Goal: Task Accomplishment & Management: Complete application form

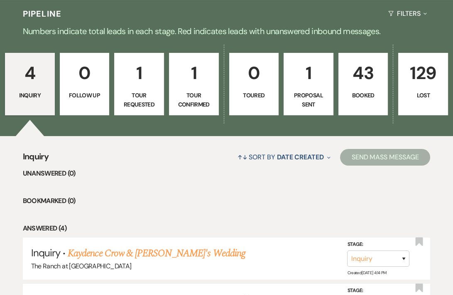
scroll to position [208, 0]
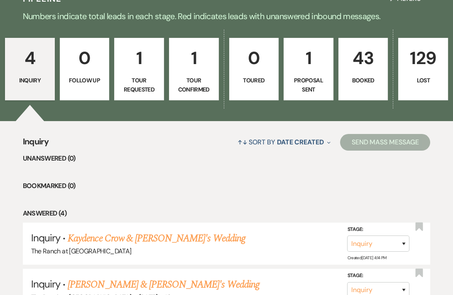
click at [312, 44] on p "1" at bounding box center [308, 58] width 39 height 28
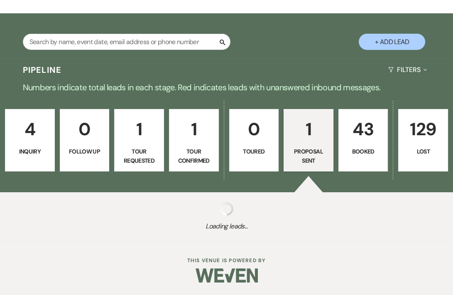
select select "6"
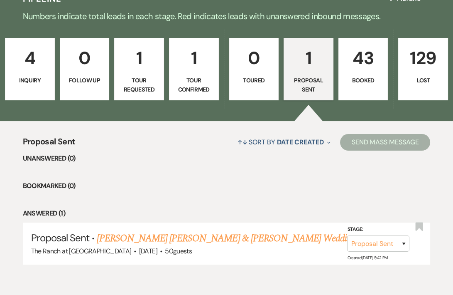
scroll to position [225, 0]
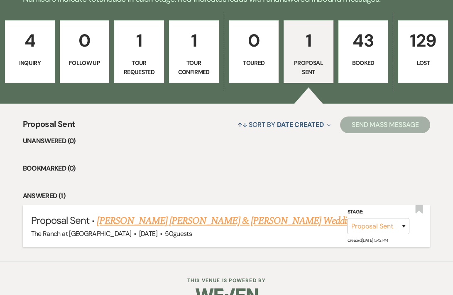
click at [201, 213] on link "[PERSON_NAME] [PERSON_NAME] & [PERSON_NAME] Wedding" at bounding box center [226, 220] width 259 height 15
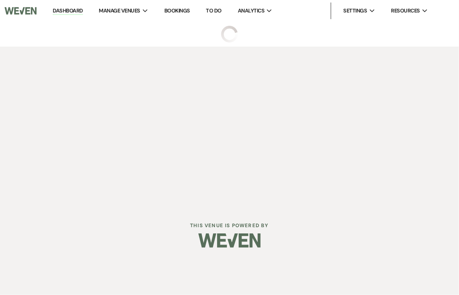
select select "6"
select select "14"
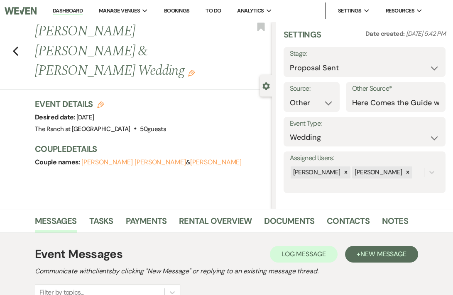
scroll to position [7, 0]
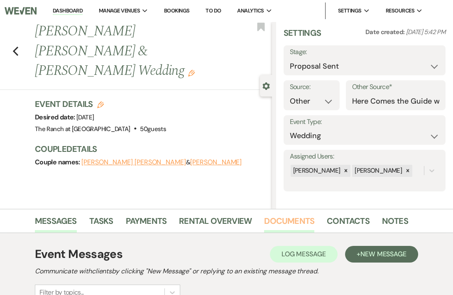
click at [273, 215] on link "Documents" at bounding box center [289, 223] width 50 height 18
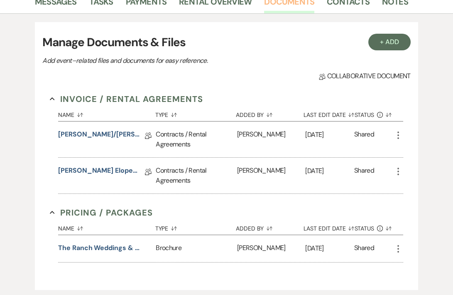
scroll to position [249, 0]
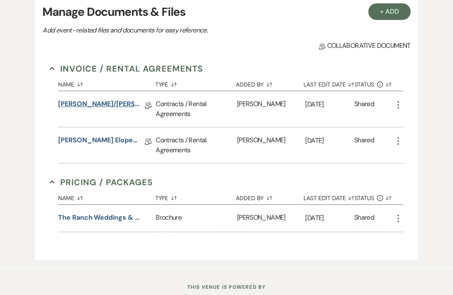
click at [97, 101] on link "[PERSON_NAME]/[PERSON_NAME] Details Form [DATE]" at bounding box center [99, 105] width 83 height 13
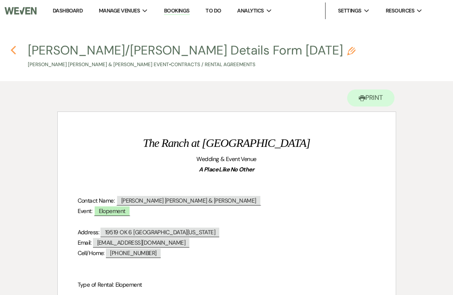
click at [13, 45] on icon "Previous" at bounding box center [13, 50] width 6 height 10
select select "6"
select select "14"
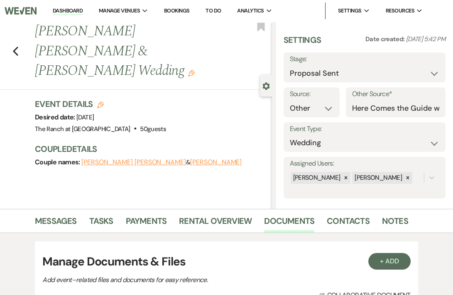
scroll to position [249, 0]
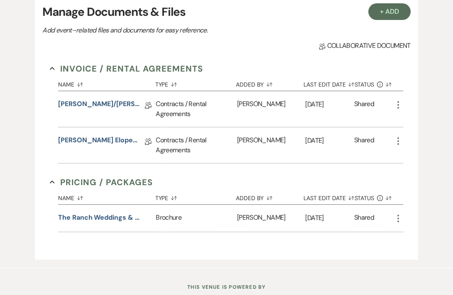
click at [163, 143] on div "Contracts / Rental Agreements" at bounding box center [196, 145] width 81 height 36
click at [108, 138] on link "[PERSON_NAME] Elopement Contract [DATE]" at bounding box center [99, 141] width 83 height 13
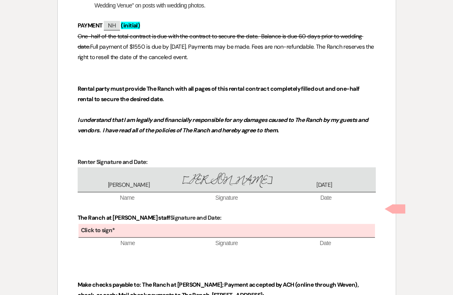
scroll to position [921, 0]
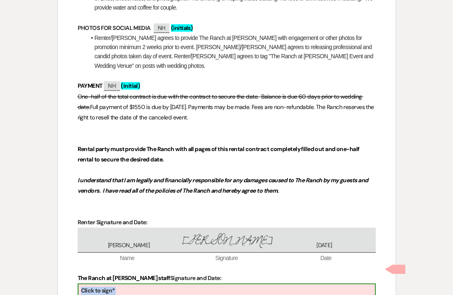
click at [206, 284] on div "Click to sign*" at bounding box center [227, 291] width 297 height 14
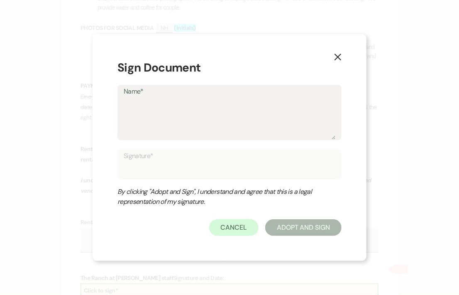
type textarea "T"
type input "T"
type textarea "Ta"
type input "Ta"
type textarea "T"
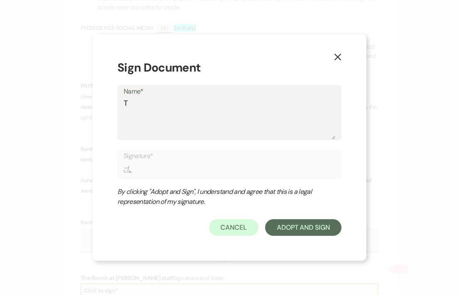
type input "T"
type textarea "Tr"
type input "Tr"
type textarea "Tra"
type input "Tra"
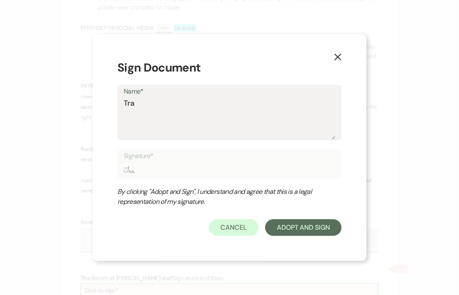
type textarea "Trac"
type input "Trac"
type textarea "[PERSON_NAME]"
type input "[PERSON_NAME]"
type textarea "[PERSON_NAME]"
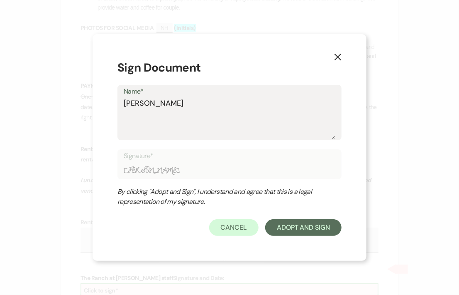
type input "[PERSON_NAME]"
type textarea "[PERSON_NAME]"
type input "[PERSON_NAME]"
type textarea "[PERSON_NAME]"
type input "[PERSON_NAME]"
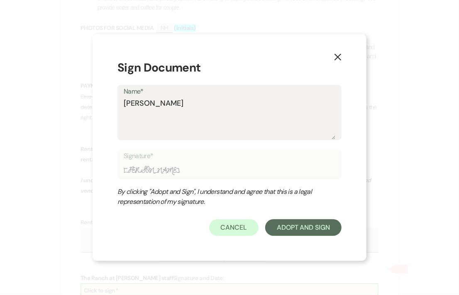
type textarea "[PERSON_NAME]"
type input "[PERSON_NAME]"
type textarea "[PERSON_NAME]"
type input "[PERSON_NAME]"
type textarea "[PERSON_NAME]"
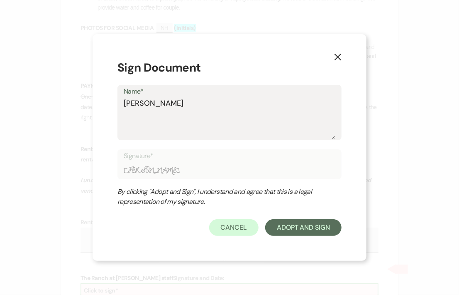
type input "[PERSON_NAME]"
type textarea "[PERSON_NAME]"
type input "[PERSON_NAME]"
type textarea "[PERSON_NAME]"
type input "[PERSON_NAME]"
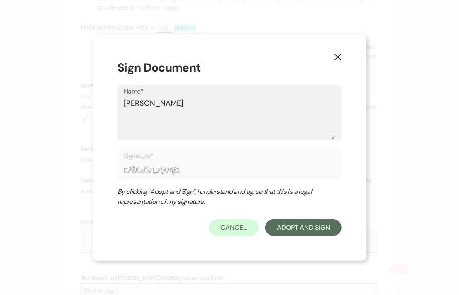
type textarea "[PERSON_NAME]"
type input "[PERSON_NAME]"
type textarea "[PERSON_NAME]"
type input "[PERSON_NAME]"
type textarea "[PERSON_NAME]"
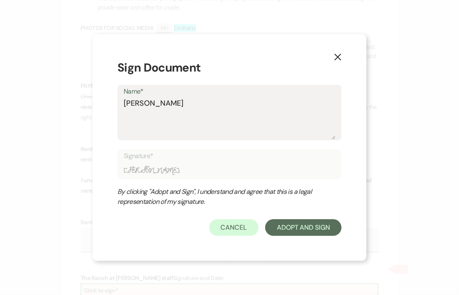
type input "[PERSON_NAME]"
type textarea "[PERSON_NAME]"
click at [272, 231] on button "Adopt And Sign" at bounding box center [303, 227] width 76 height 17
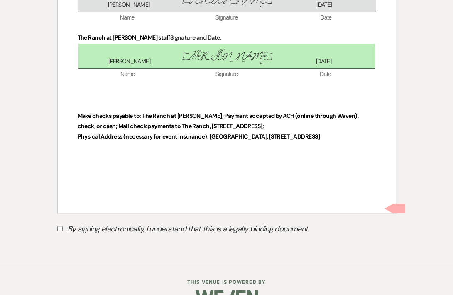
scroll to position [1164, 0]
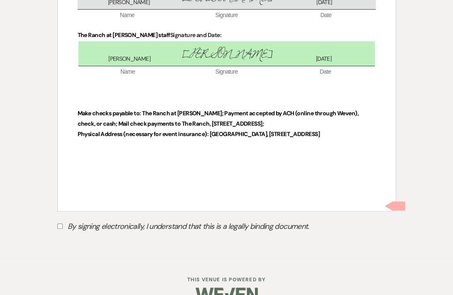
click at [59, 223] on input "By signing electronically, I understand that this is a legally binding document." at bounding box center [59, 225] width 5 height 5
checkbox input "true"
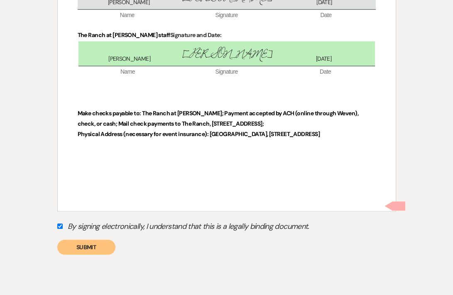
click at [96, 239] on button "Submit" at bounding box center [86, 246] width 58 height 15
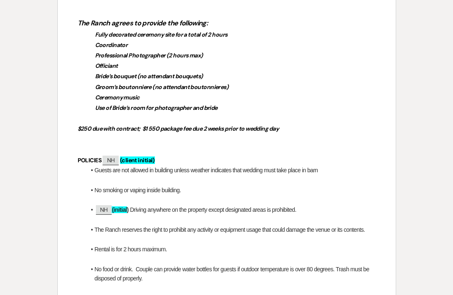
scroll to position [0, 0]
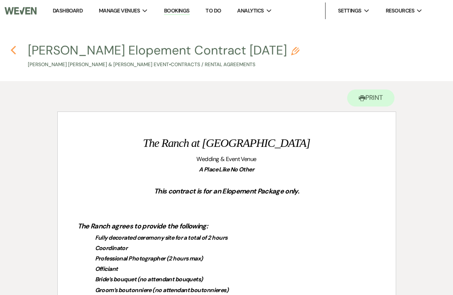
click at [13, 47] on icon "Previous" at bounding box center [13, 50] width 6 height 10
select select "6"
select select "14"
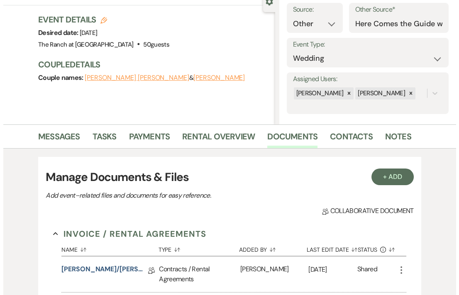
scroll to position [42, 0]
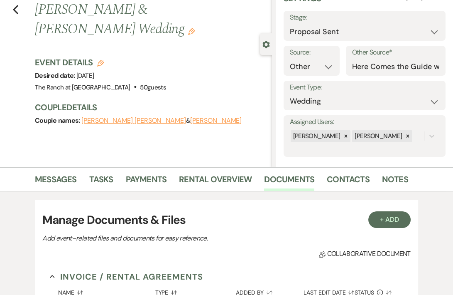
click at [372, 22] on label "Stage:" at bounding box center [365, 18] width 150 height 12
click at [363, 33] on select "Inquiry Follow Up Tour Requested Tour Confirmed Toured Proposal Sent Booked Lost" at bounding box center [365, 32] width 150 height 16
select select "7"
click at [290, 24] on select "Inquiry Follow Up Tour Requested Tour Confirmed Toured Proposal Sent Booked Lost" at bounding box center [365, 32] width 150 height 16
click at [425, 25] on button "Save" at bounding box center [428, 25] width 33 height 17
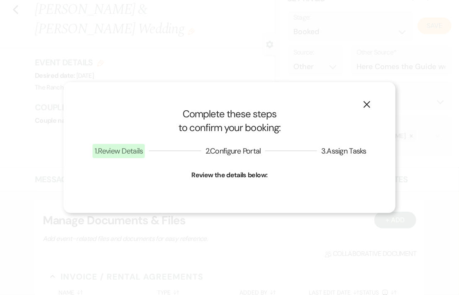
select select "1"
select select "593"
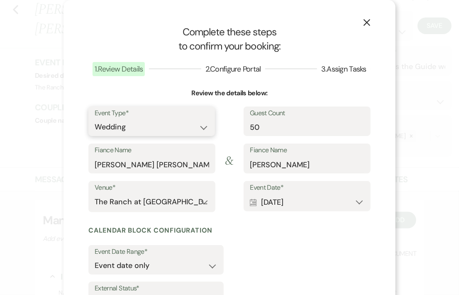
click at [151, 128] on select "Wedding Anniversary Party Baby Shower Bachelorette / Bachelor Party Birthday Pa…" at bounding box center [152, 127] width 114 height 16
click at [66, 100] on div "X Complete these steps to confirm your booking: 1 . Review Details 2 . Configur…" at bounding box center [230, 183] width 332 height 367
click at [250, 203] on icon "Calendar" at bounding box center [253, 202] width 7 height 7
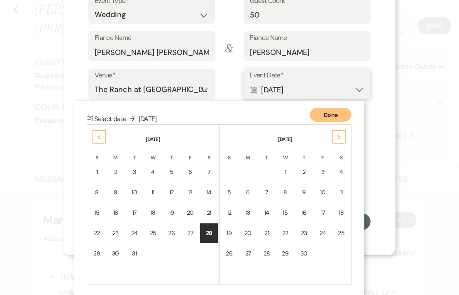
scroll to position [113, 0]
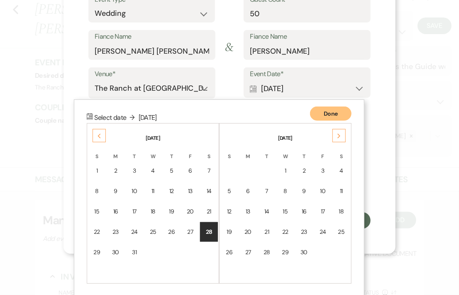
click at [97, 133] on icon "Previous" at bounding box center [99, 135] width 4 height 5
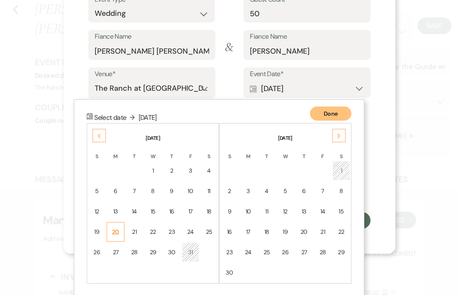
click at [108, 228] on td "20" at bounding box center [116, 232] width 18 height 20
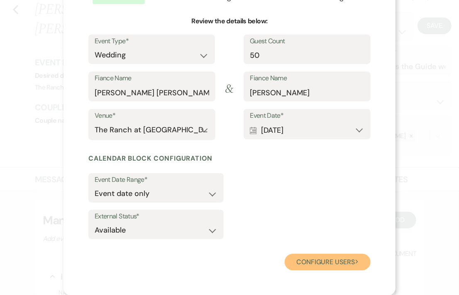
drag, startPoint x: 322, startPoint y: 260, endPoint x: 320, endPoint y: 189, distance: 71.5
click at [324, 187] on form "Event Type* Wedding Anniversary Party Baby Shower Bachelorette / Bachelor Party…" at bounding box center [229, 152] width 282 height 236
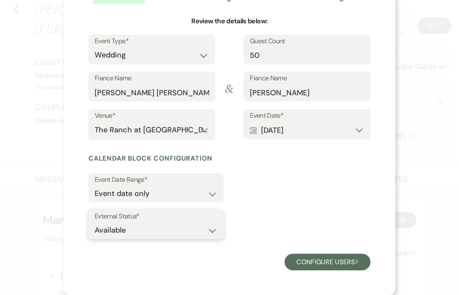
click at [208, 227] on select "Available Unavailable" at bounding box center [156, 230] width 123 height 16
click at [206, 229] on select "Available Unavailable" at bounding box center [156, 230] width 123 height 16
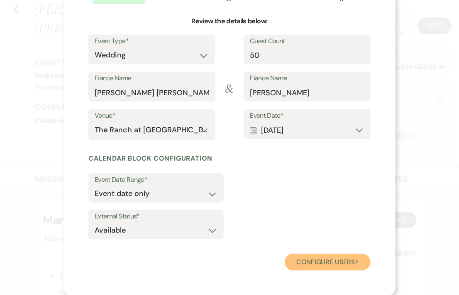
click at [310, 263] on button "Configure users Next" at bounding box center [328, 261] width 86 height 17
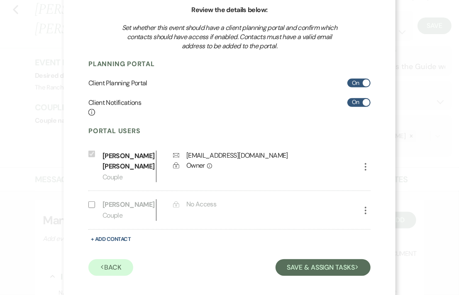
scroll to position [88, 0]
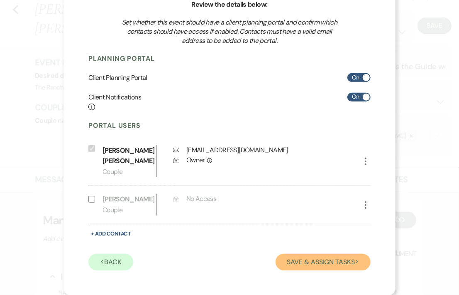
click at [320, 264] on button "Save & Assign Tasks Next" at bounding box center [323, 261] width 95 height 17
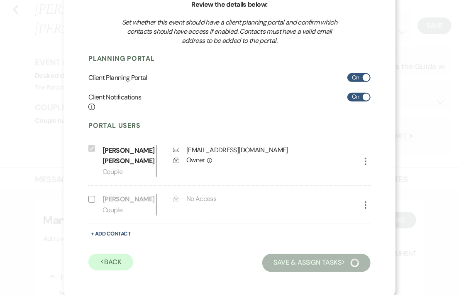
scroll to position [32, 0]
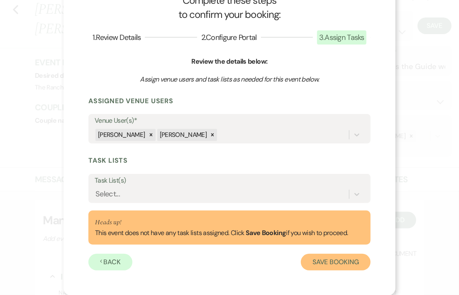
click at [322, 255] on button "Save Booking" at bounding box center [336, 261] width 70 height 17
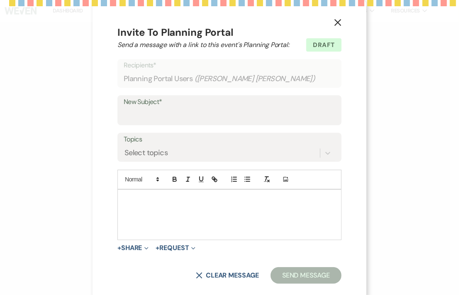
select select "14"
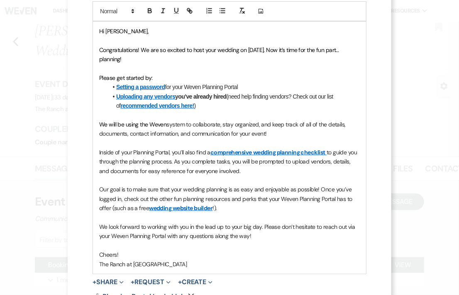
scroll to position [226, 0]
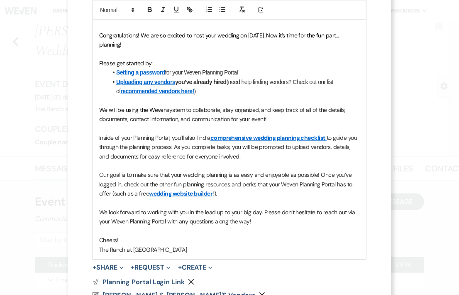
drag, startPoint x: 95, startPoint y: 137, endPoint x: 261, endPoint y: 160, distance: 167.7
click at [261, 160] on div "Hi [PERSON_NAME], Congratulations! We are so excited to host your wedding on [D…" at bounding box center [229, 133] width 273 height 252
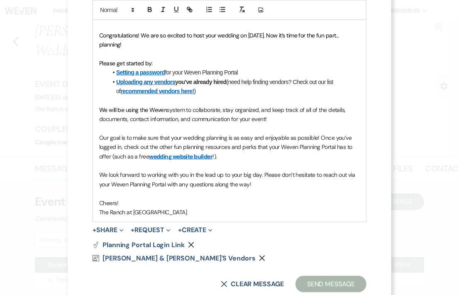
click at [246, 153] on p "Our goal is to make sure that your wedding planning is as easy and enjoyable as…" at bounding box center [229, 147] width 261 height 28
click at [99, 210] on p "The Ranch at [GEOGRAPHIC_DATA]" at bounding box center [229, 211] width 261 height 9
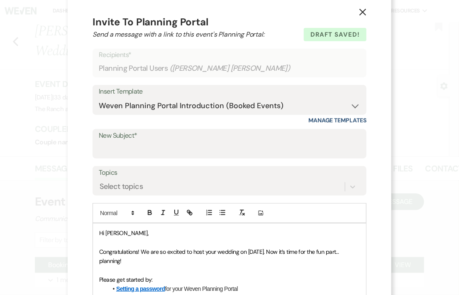
scroll to position [8, 0]
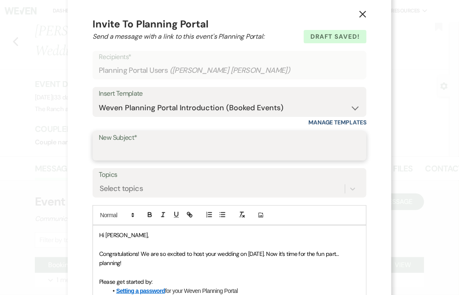
click at [245, 156] on input "New Subject*" at bounding box center [230, 151] width 262 height 16
type input "Booking your event!"
click at [232, 151] on input "Booking your event!" at bounding box center [230, 151] width 262 height 16
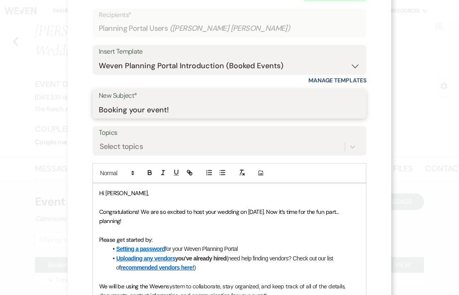
scroll to position [50, 0]
drag, startPoint x: 174, startPoint y: 110, endPoint x: 93, endPoint y: 113, distance: 81.5
click at [93, 113] on div "New Subject* Booking your event!" at bounding box center [230, 104] width 274 height 30
click at [268, 108] on input "New Subject*" at bounding box center [230, 110] width 262 height 16
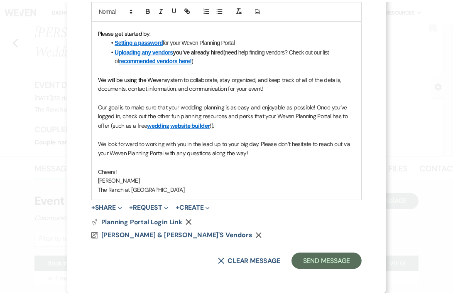
scroll to position [258, 0]
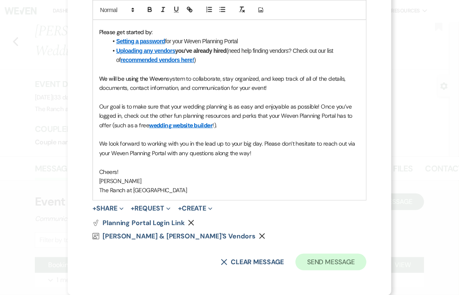
type input "Thank you for booking your event!"
click at [323, 257] on button "Send Message" at bounding box center [331, 261] width 71 height 17
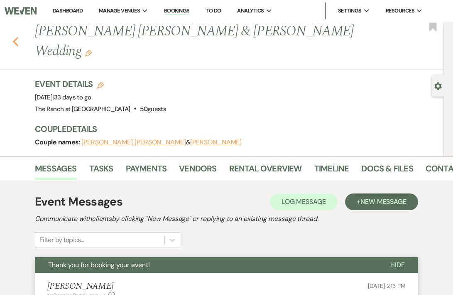
click at [17, 37] on icon "Previous" at bounding box center [15, 42] width 6 height 10
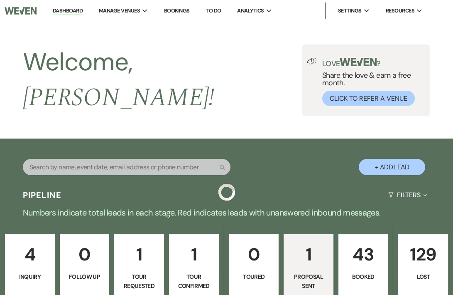
scroll to position [137, 0]
